Goal: Understand process/instructions

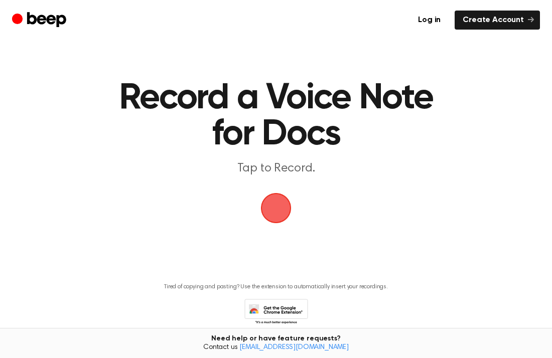
click at [273, 206] on span "button" at bounding box center [276, 208] width 49 height 49
